Goal: Information Seeking & Learning: Learn about a topic

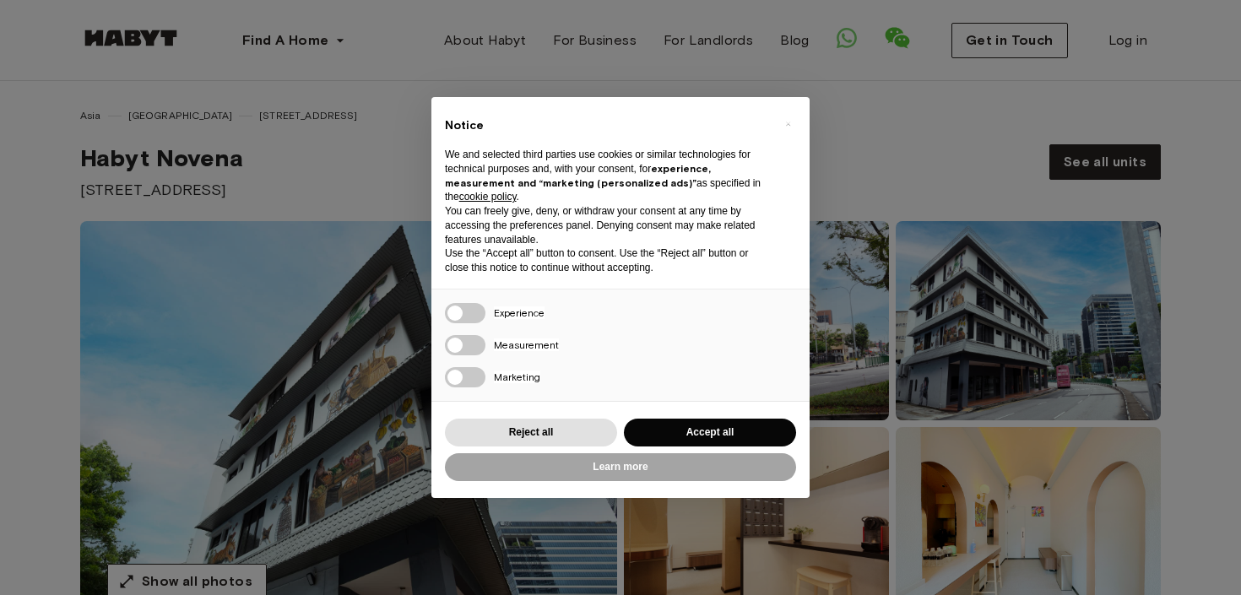
click at [507, 309] on div "× Notice We and selected third parties use cookies or similar technologies for …" at bounding box center [620, 297] width 378 height 400
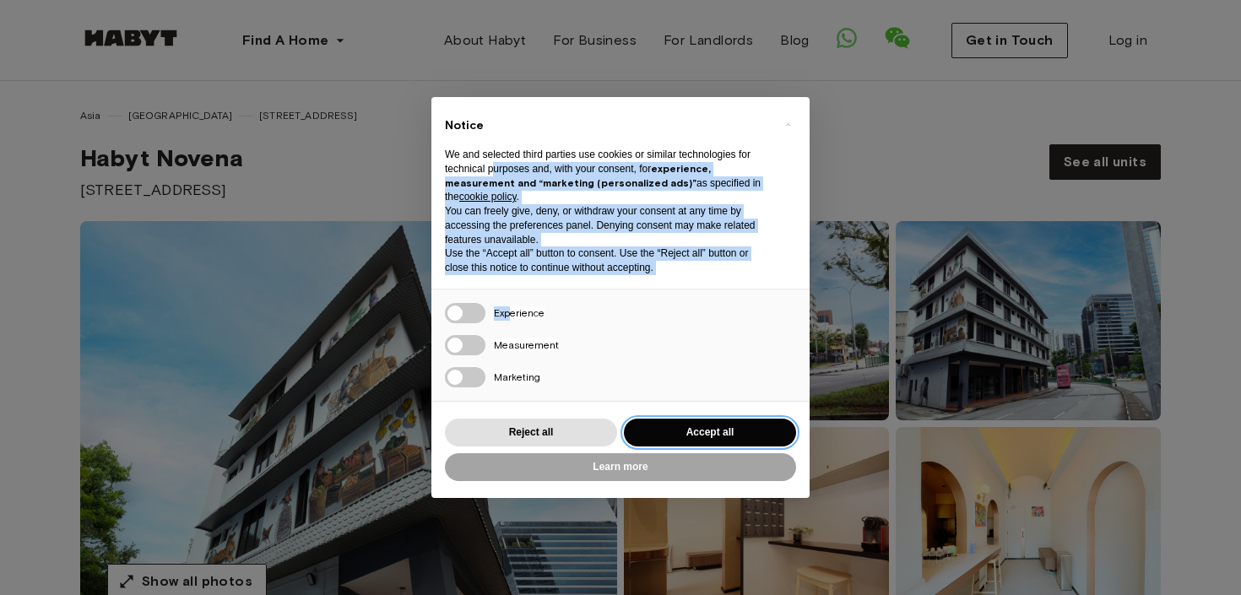
drag, startPoint x: 680, startPoint y: 434, endPoint x: 615, endPoint y: 319, distance: 131.9
click at [681, 434] on button "Accept all" at bounding box center [710, 433] width 172 height 28
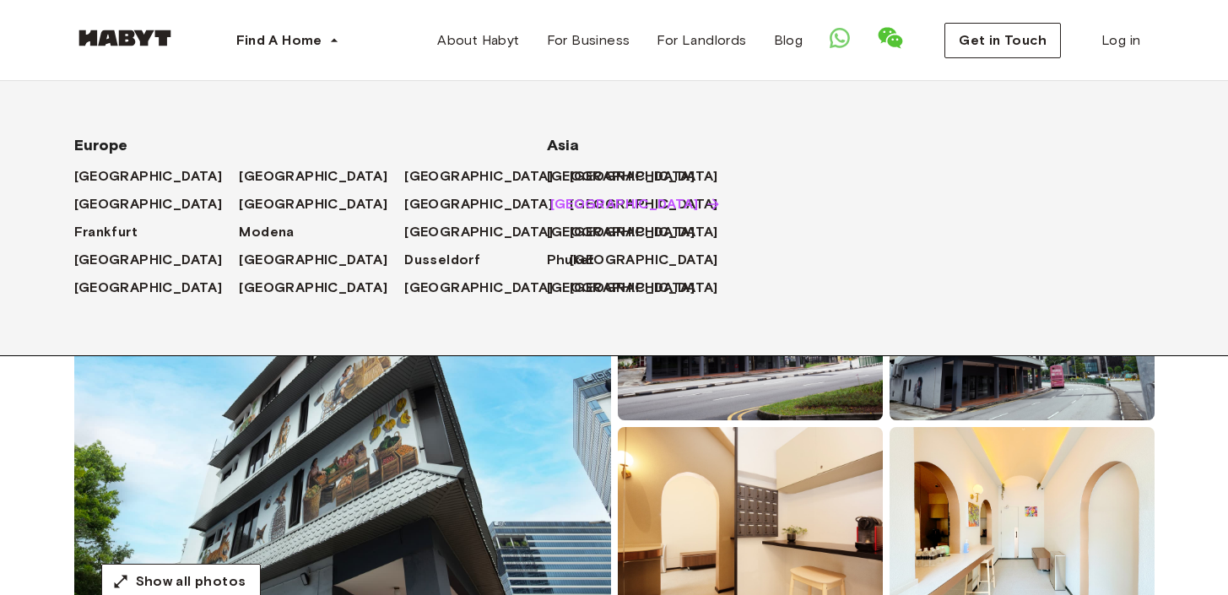
click at [571, 197] on span "[GEOGRAPHIC_DATA]" at bounding box center [624, 204] width 149 height 20
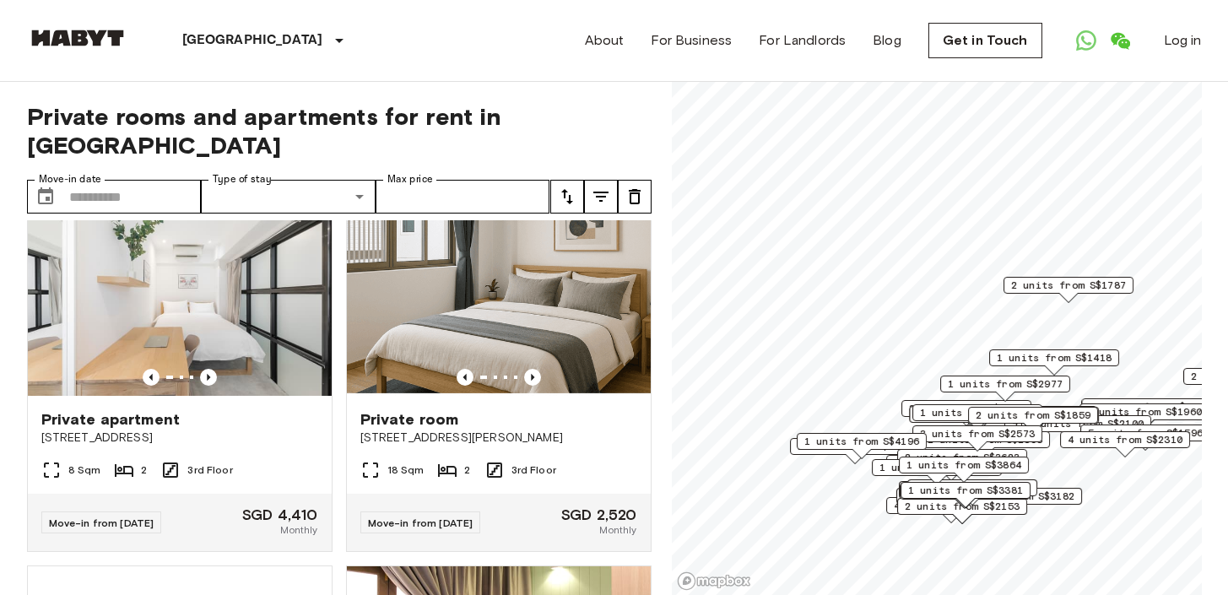
scroll to position [1172, 0]
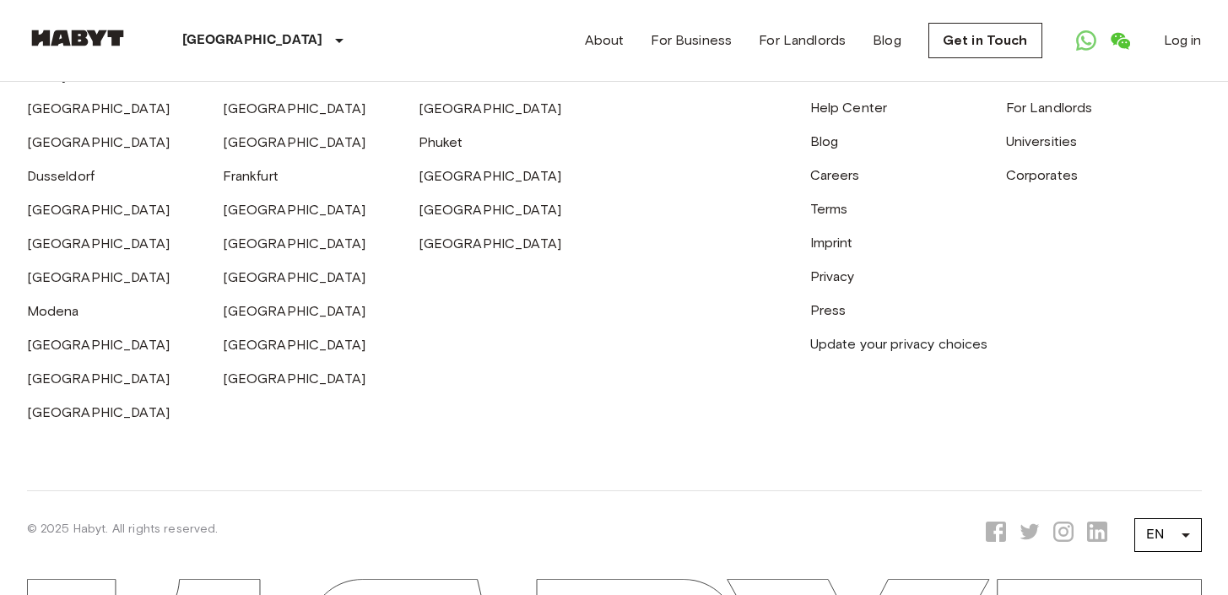
scroll to position [2390, 0]
